Goal: Register for event/course

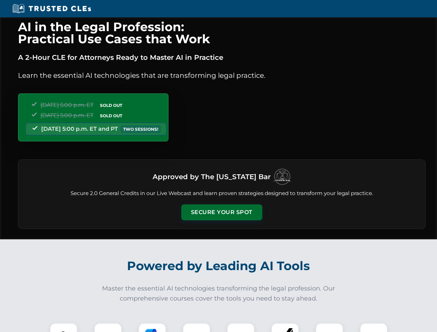
click at [222, 213] on button "Secure Your Spot" at bounding box center [221, 213] width 81 height 16
click at [64, 328] on img at bounding box center [64, 337] width 20 height 20
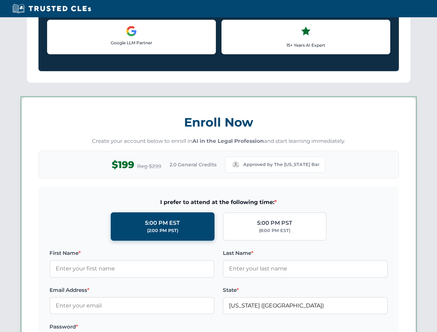
click at [152, 328] on label "Password *" at bounding box center [132, 327] width 165 height 8
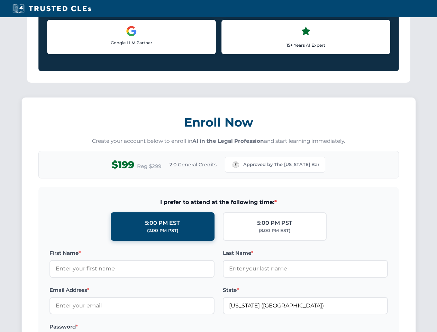
scroll to position [680, 0]
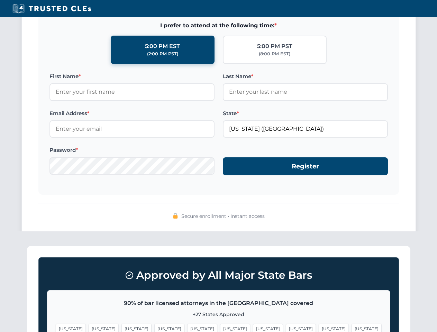
click at [319, 328] on span "[US_STATE]" at bounding box center [334, 329] width 30 height 10
